Goal: Information Seeking & Learning: Learn about a topic

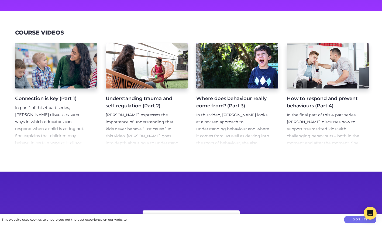
scroll to position [186, 0]
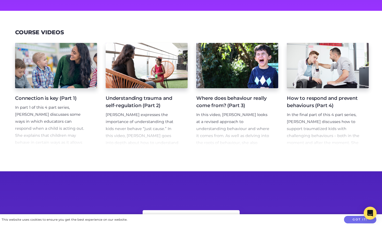
click at [65, 100] on h4 "Connection is key (Part 1)" at bounding box center [51, 98] width 73 height 7
